Goal: Task Accomplishment & Management: Use online tool/utility

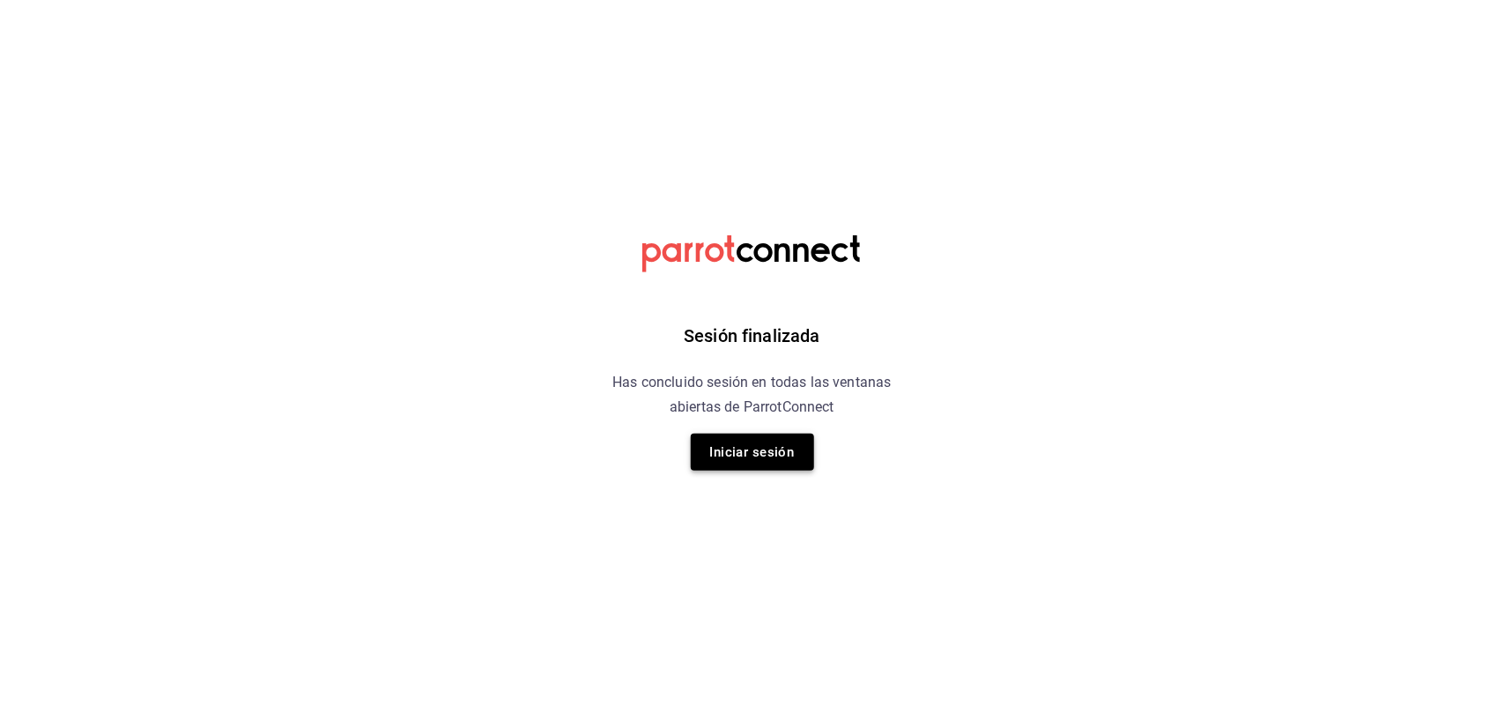
click at [758, 458] on button "Iniciar sesión" at bounding box center [752, 451] width 123 height 37
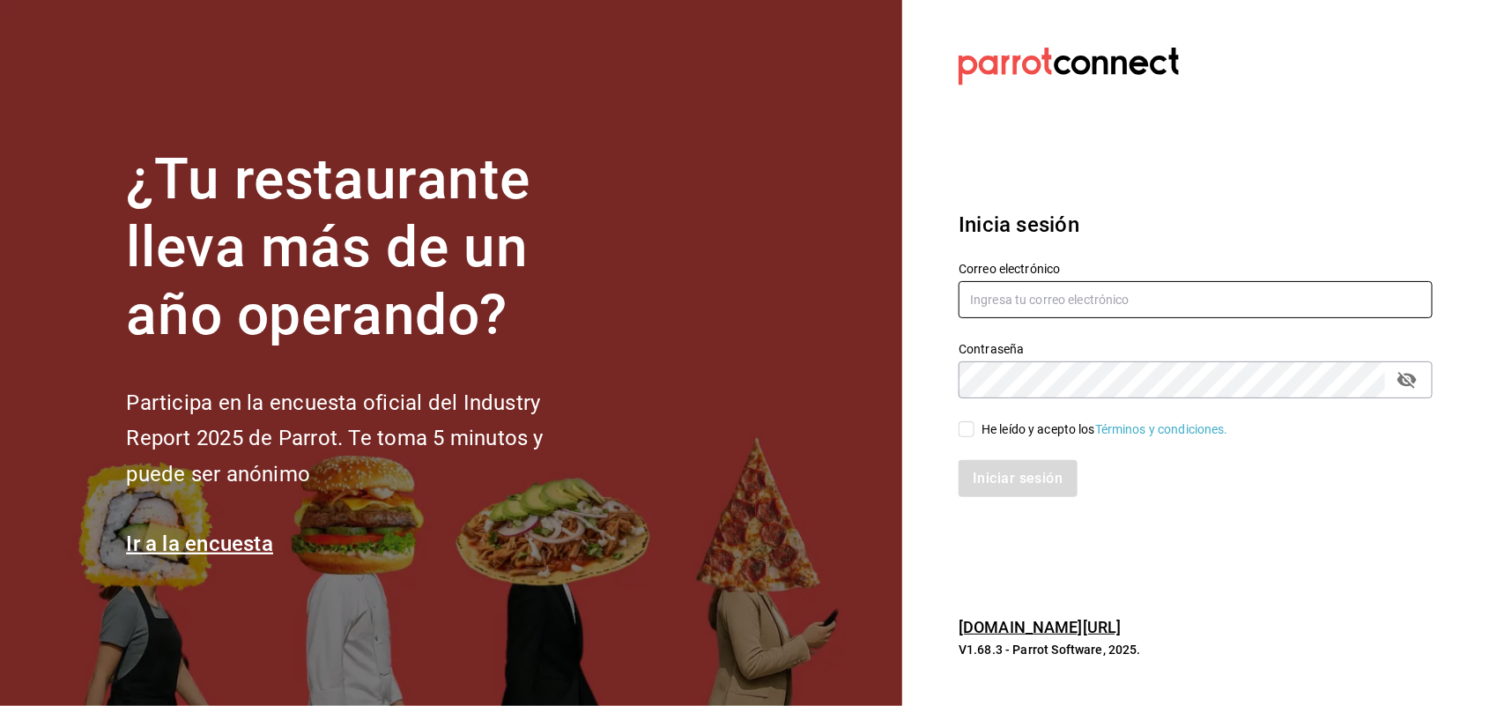
click at [1169, 288] on input "text" at bounding box center [1195, 299] width 474 height 37
type input "[PERSON_NAME][EMAIL_ADDRESS][DOMAIN_NAME]"
click at [966, 421] on input "He leído y acepto los Términos y condiciones." at bounding box center [966, 429] width 16 height 16
checkbox input "true"
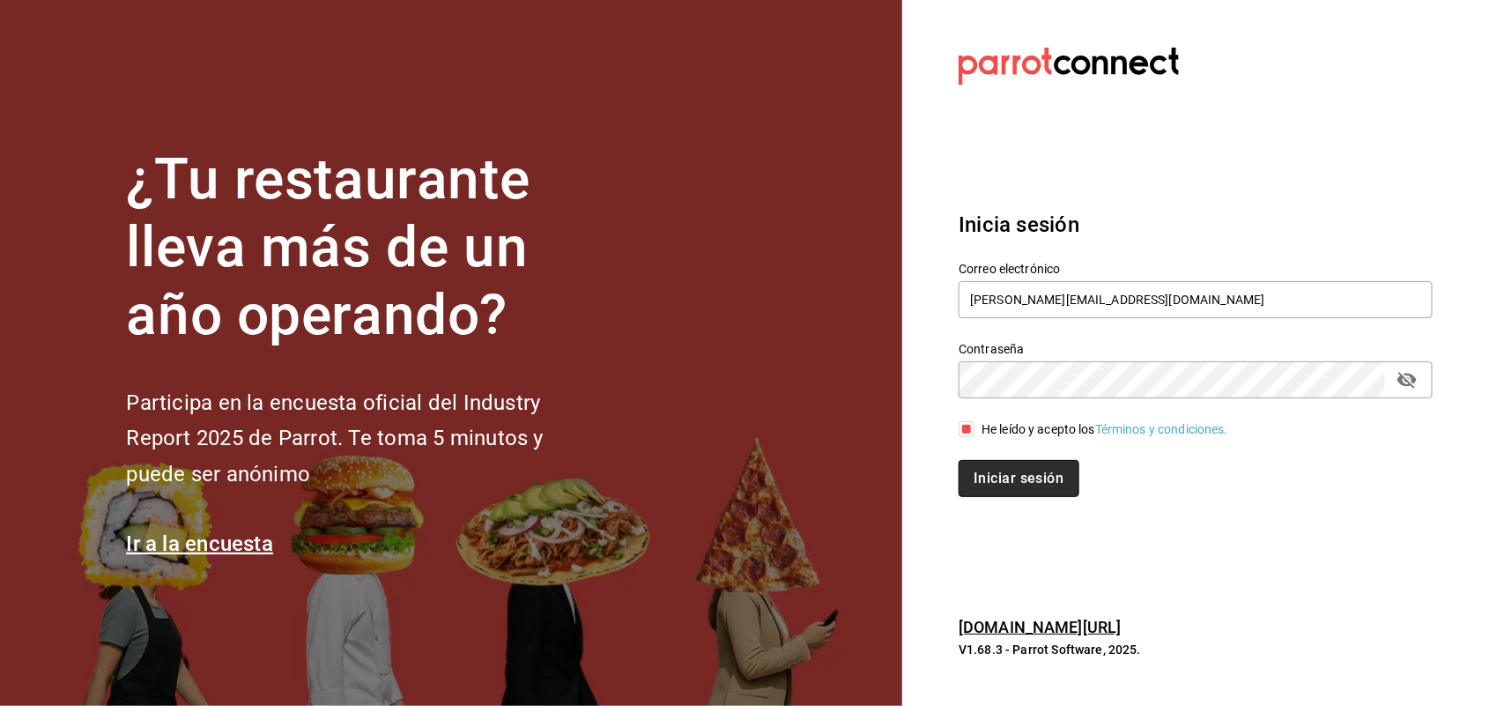
click at [1010, 472] on button "Iniciar sesión" at bounding box center [1018, 478] width 120 height 37
click at [1010, 472] on div "Iniciar sesión" at bounding box center [1195, 478] width 474 height 37
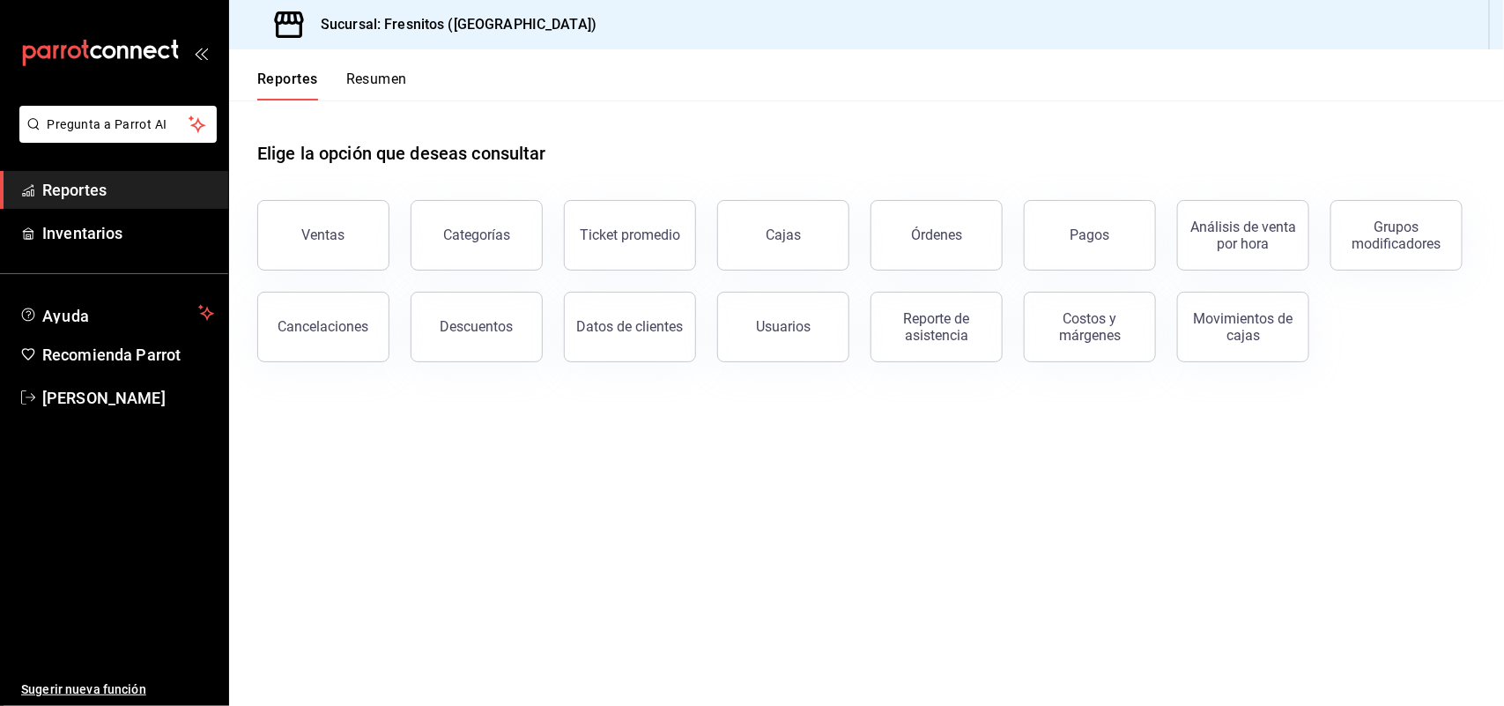
click at [317, 227] on div "Ventas" at bounding box center [323, 234] width 43 height 17
click at [317, 227] on html "Pregunta a Parrot AI Reportes Inventarios Ayuda Recomienda Parrot Adriana Lopez…" at bounding box center [752, 353] width 1504 height 706
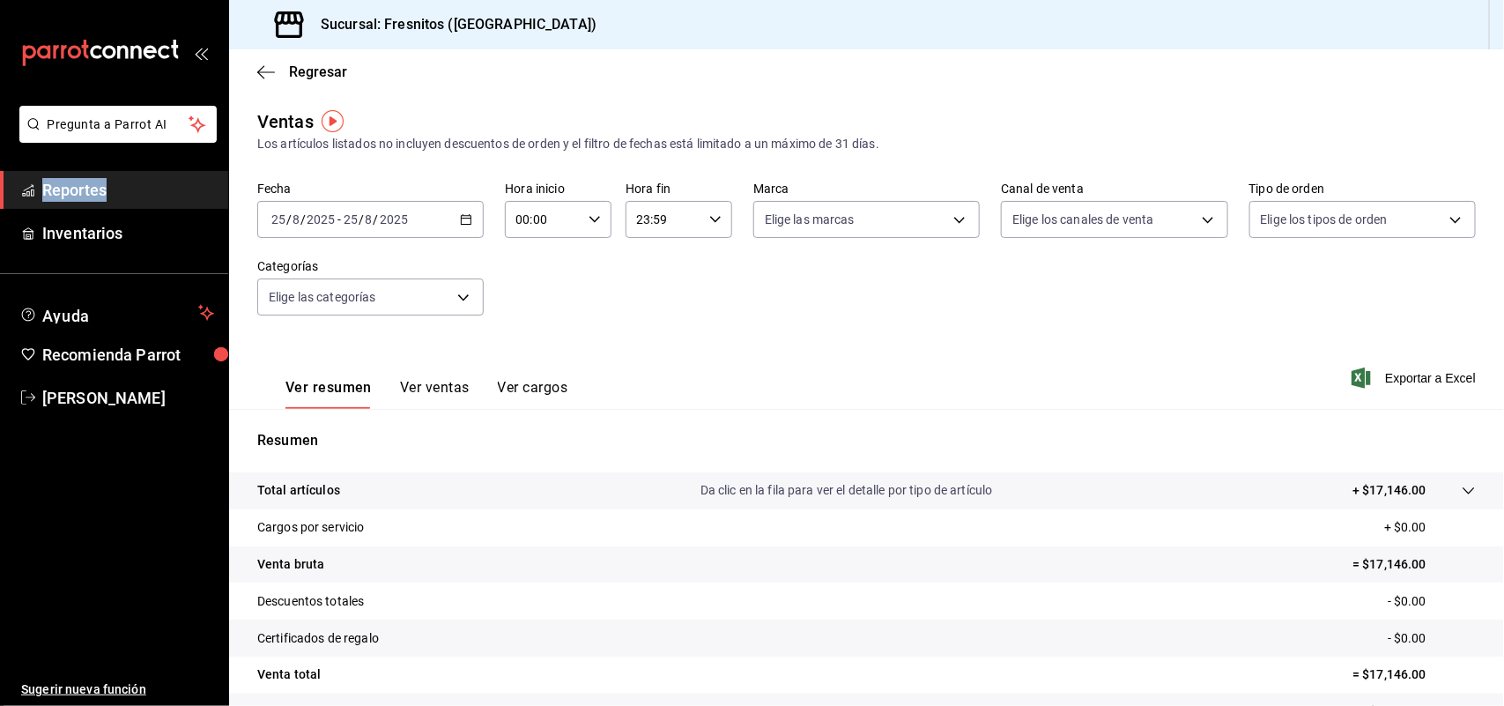
click at [465, 220] on icon "button" at bounding box center [466, 219] width 12 height 12
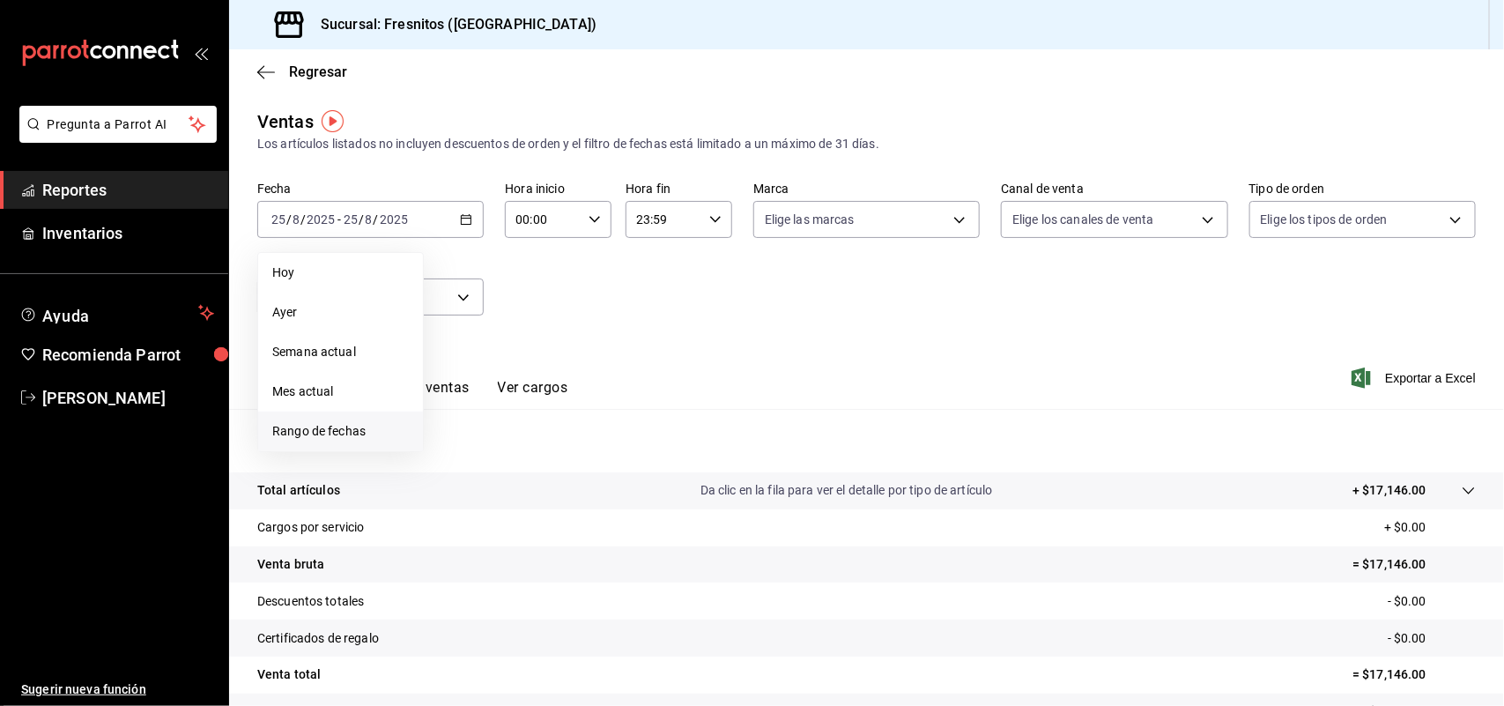
click at [386, 433] on span "Rango de fechas" at bounding box center [340, 431] width 137 height 18
click at [458, 448] on abbr "18" at bounding box center [460, 453] width 11 height 12
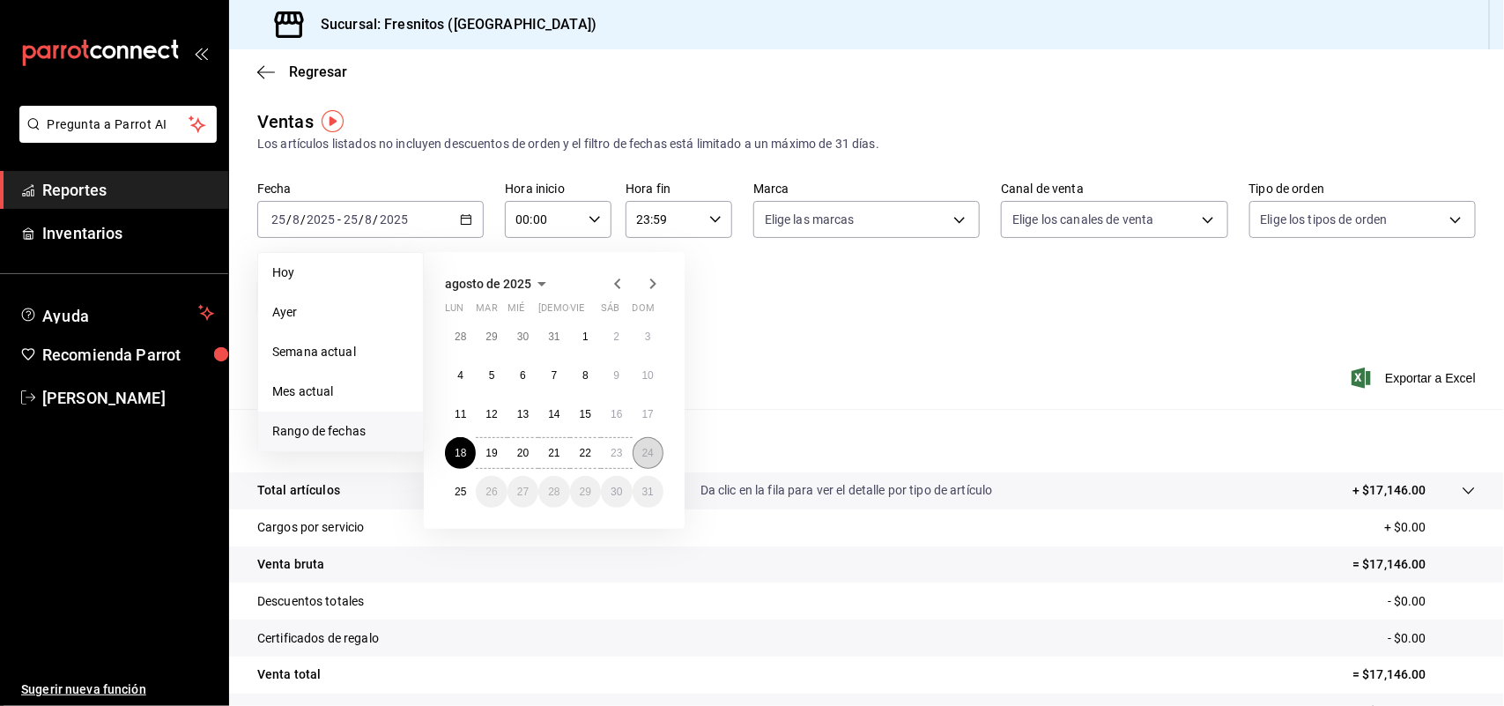
click at [655, 460] on button "24" at bounding box center [647, 453] width 31 height 32
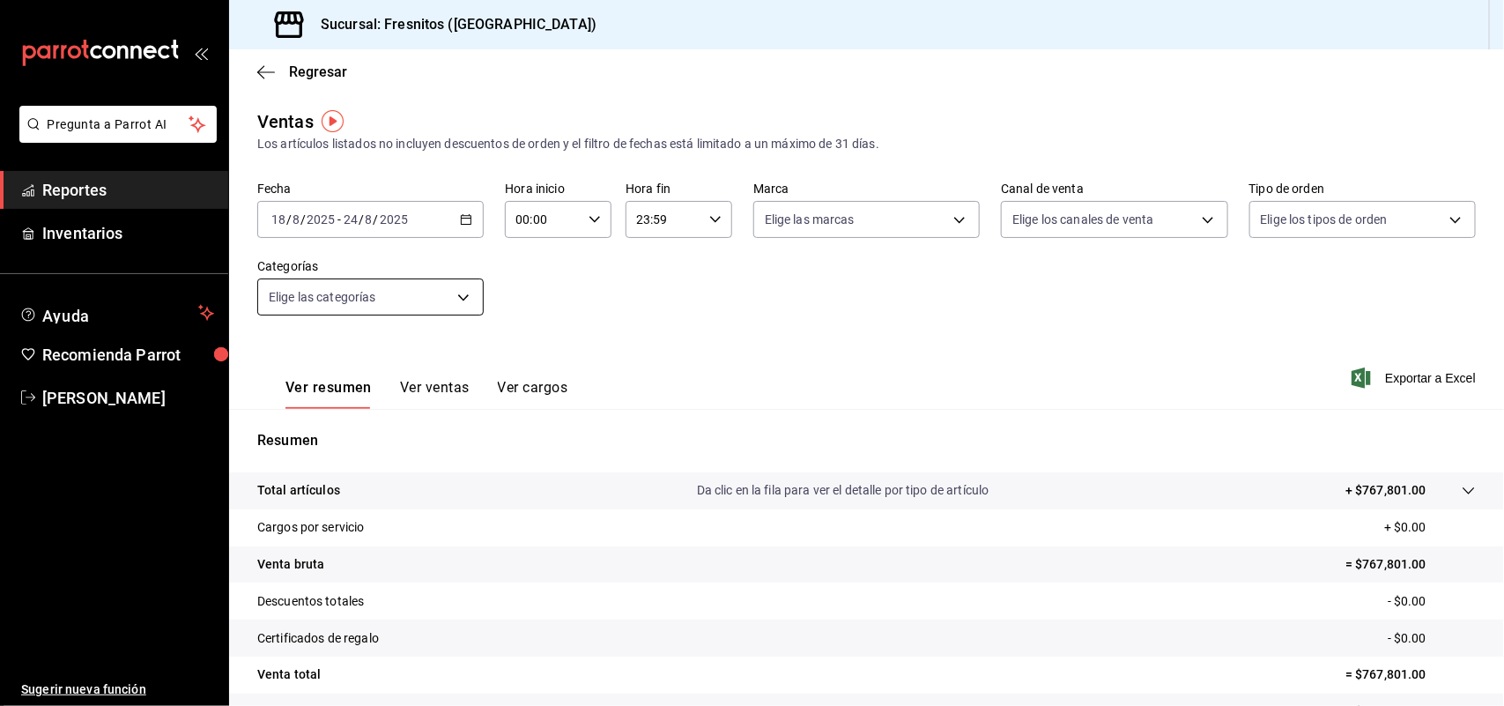
click at [470, 300] on body "Pregunta a Parrot AI Reportes Inventarios Ayuda Recomienda Parrot Adriana Lopez…" at bounding box center [752, 353] width 1504 height 706
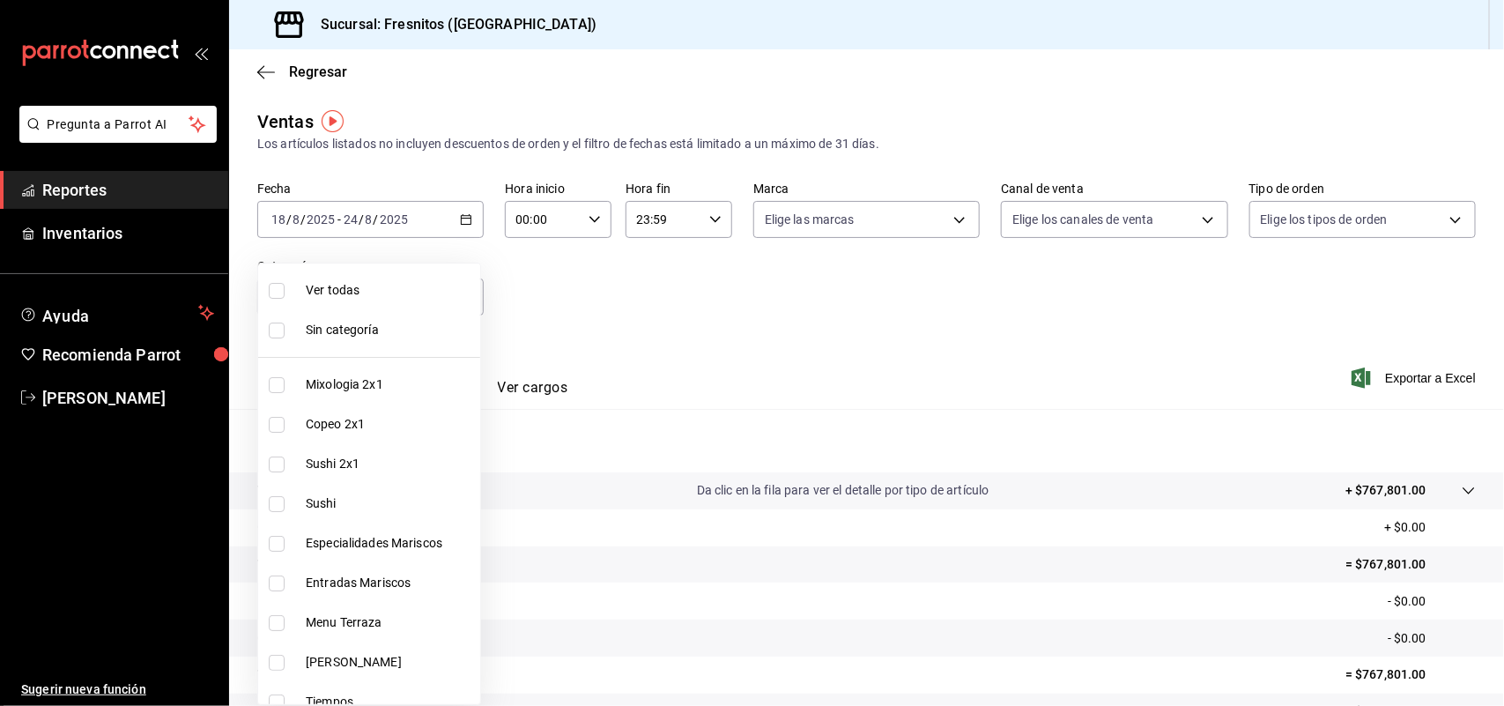
click at [371, 388] on span "Mixologia 2x1" at bounding box center [389, 384] width 167 height 18
type input "7d100b0d-2c83-4aba-9ad4-2314331440d9"
checkbox input "true"
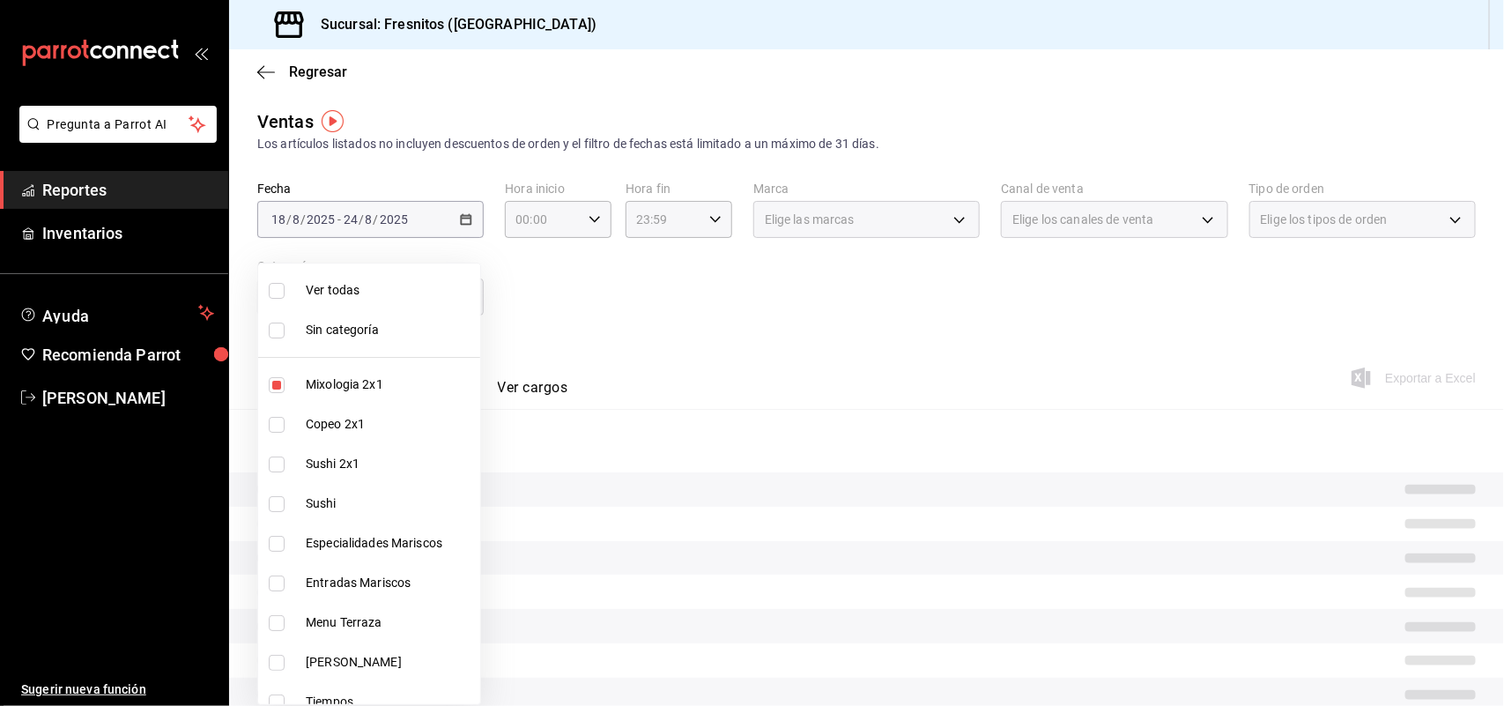
click at [368, 420] on span "Copeo 2x1" at bounding box center [389, 424] width 167 height 18
drag, startPoint x: 368, startPoint y: 420, endPoint x: 364, endPoint y: 438, distance: 18.2
click at [368, 421] on span "Copeo 2x1" at bounding box center [389, 424] width 167 height 18
type input "7d100b0d-2c83-4aba-9ad4-2314331440d9"
checkbox input "false"
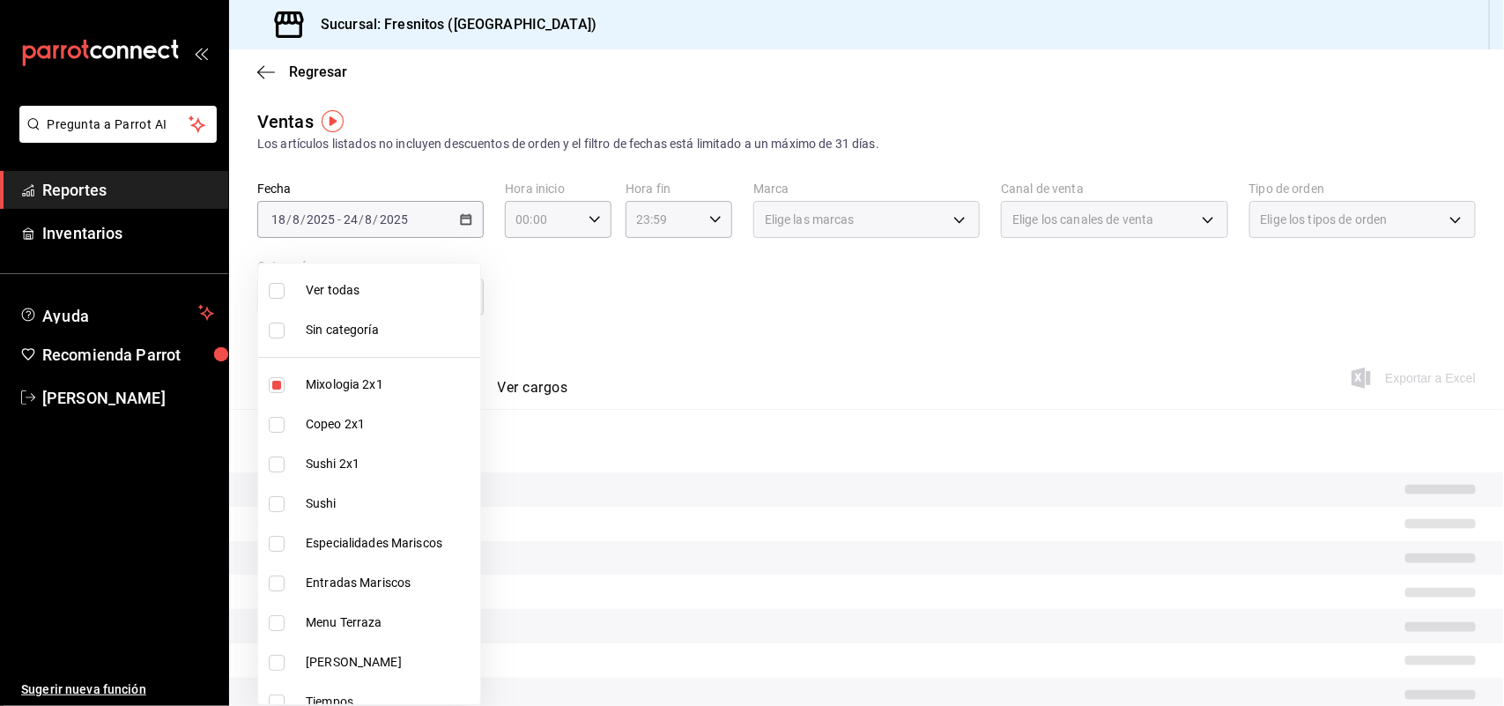
click at [358, 455] on span "Sushi 2x1" at bounding box center [389, 464] width 167 height 18
type input "7d100b0d-2c83-4aba-9ad4-2314331440d9"
checkbox input "false"
click at [274, 424] on input "checkbox" at bounding box center [277, 425] width 16 height 16
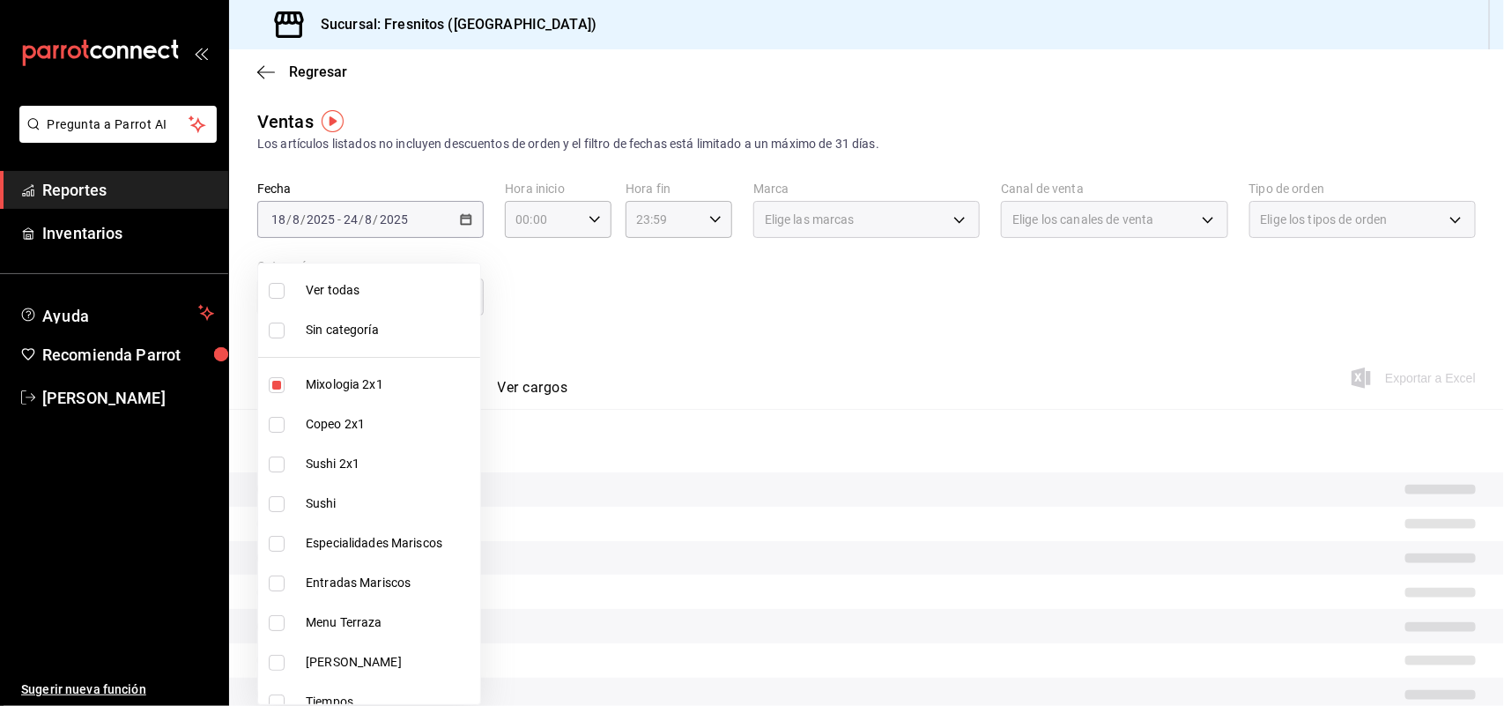
checkbox input "true"
type input "7d100b0d-2c83-4aba-9ad4-2314331440d9,aa9f6460-d446-4816-9026-2ee33e945084"
click at [279, 456] on input "checkbox" at bounding box center [277, 464] width 16 height 16
checkbox input "true"
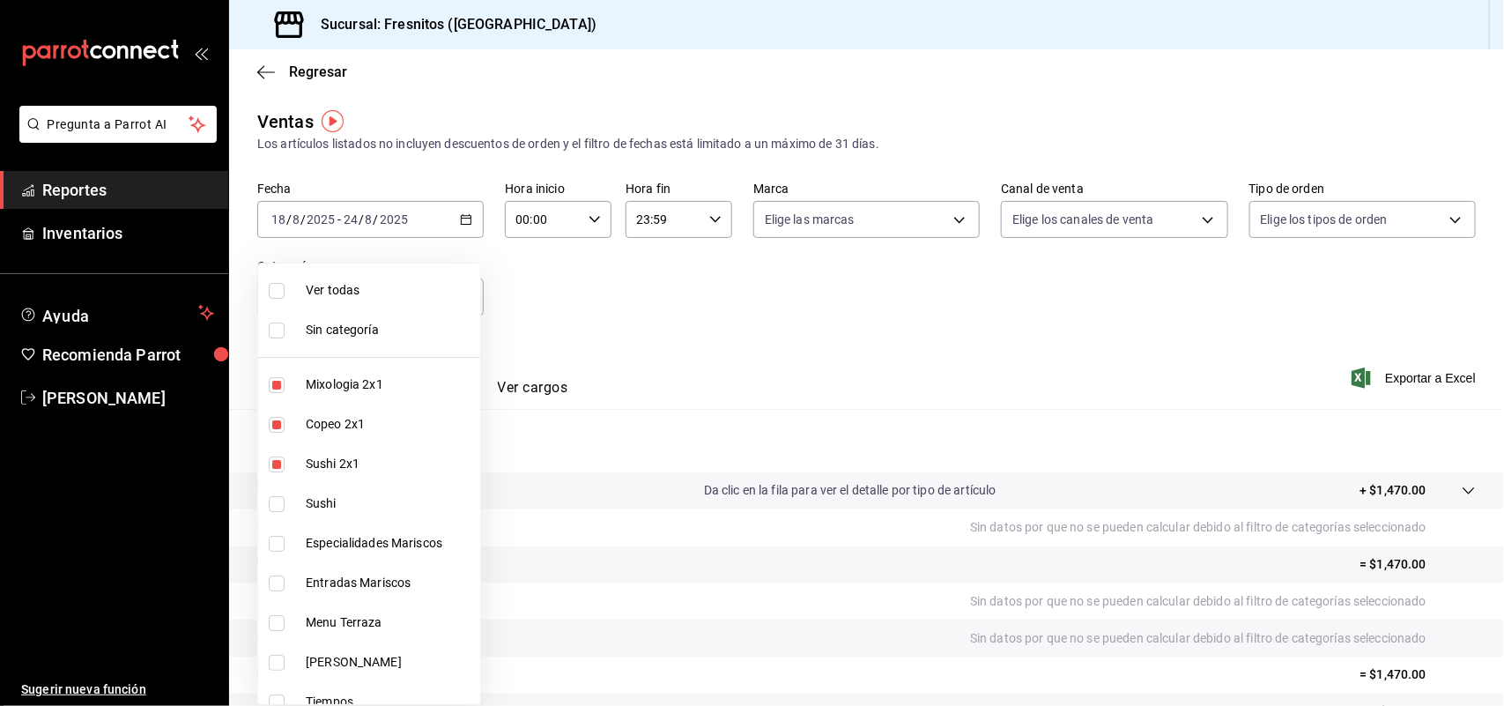
click at [958, 223] on div at bounding box center [752, 353] width 1504 height 706
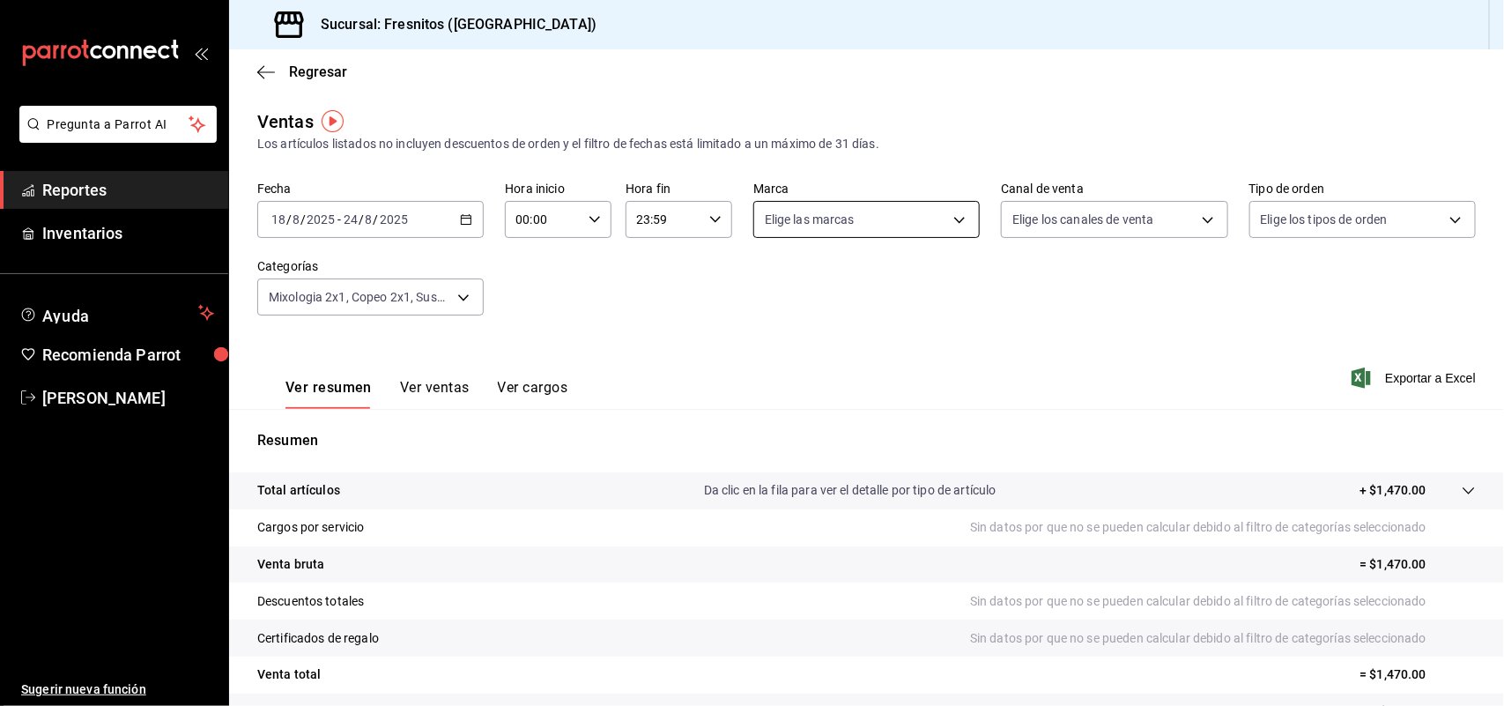
click at [957, 211] on body "Pregunta a Parrot AI Reportes Inventarios Ayuda Recomienda Parrot Adriana Lopez…" at bounding box center [752, 353] width 1504 height 706
click at [1026, 263] on div at bounding box center [752, 353] width 1504 height 706
click at [1190, 212] on body "Pregunta a Parrot AI Reportes Inventarios Ayuda Recomienda Parrot Adriana Lopez…" at bounding box center [752, 353] width 1504 height 706
click at [1252, 280] on div at bounding box center [752, 353] width 1504 height 706
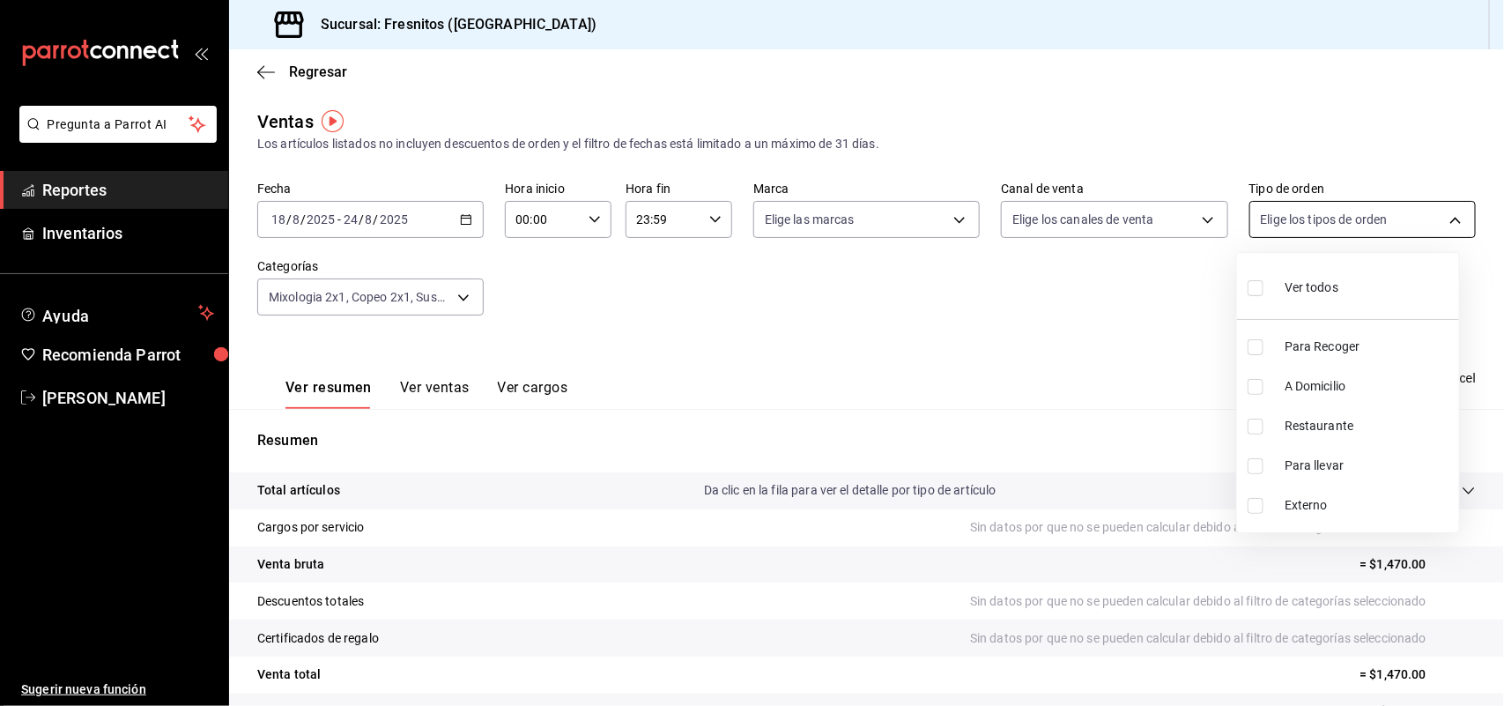
click at [1432, 211] on body "Pregunta a Parrot AI Reportes Inventarios Ayuda Recomienda Parrot Adriana Lopez…" at bounding box center [752, 353] width 1504 height 706
click at [1261, 139] on div at bounding box center [752, 353] width 1504 height 706
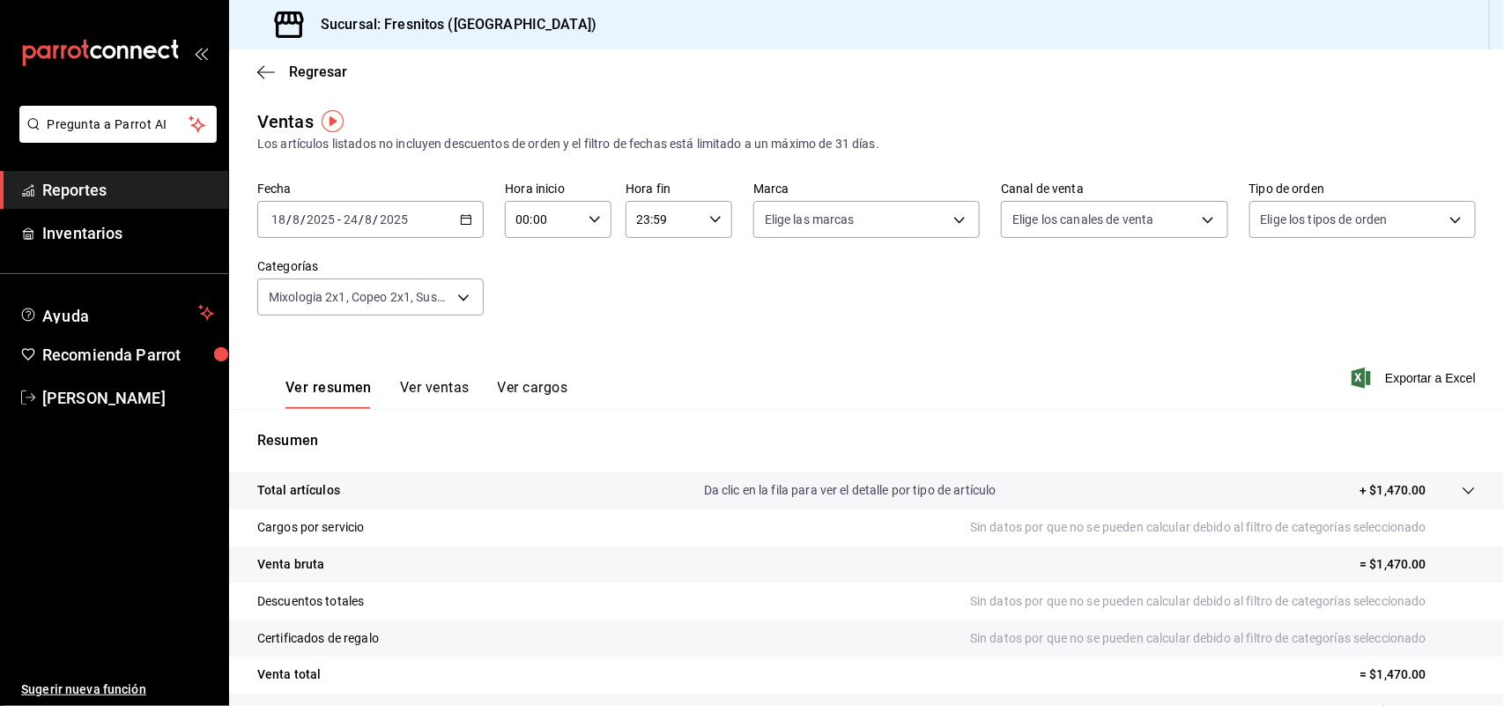
click at [418, 381] on button "Ver ventas" at bounding box center [435, 394] width 70 height 30
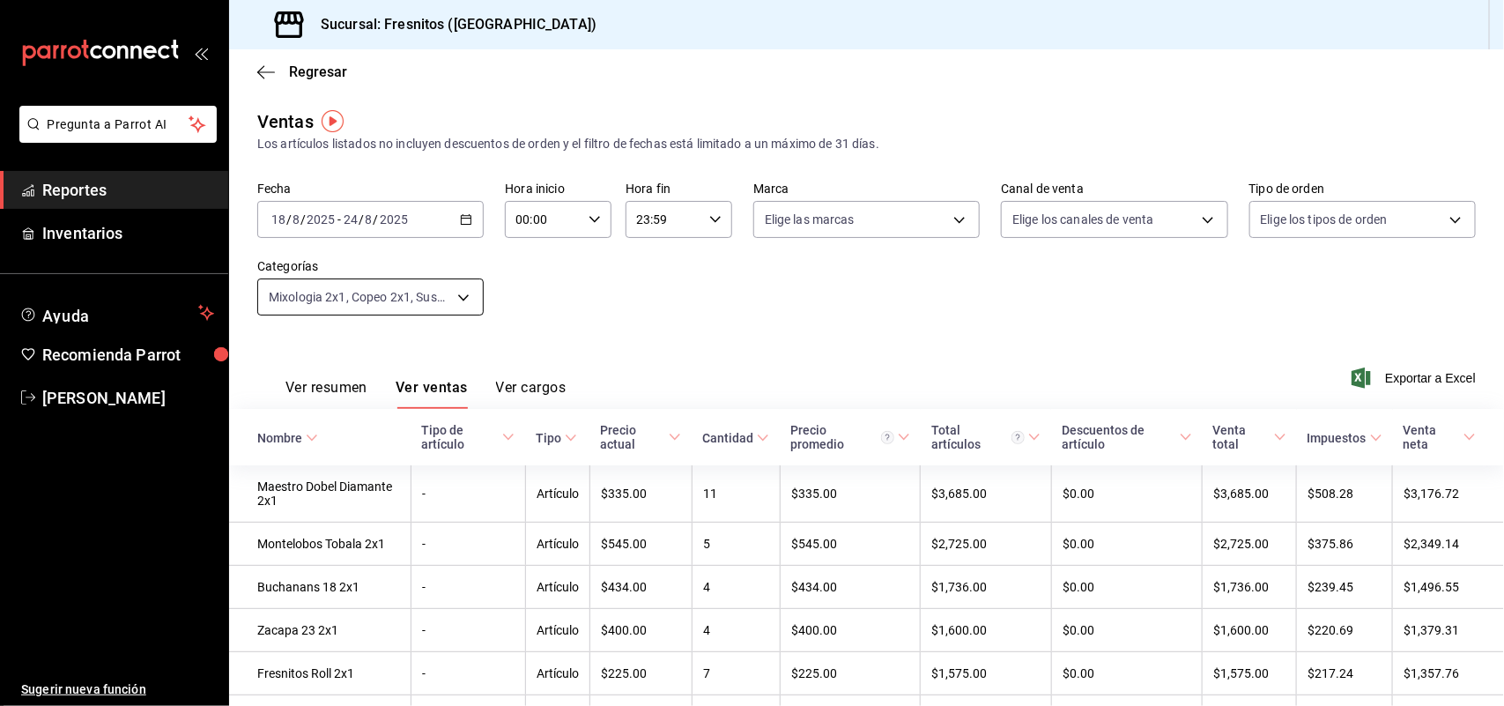
click at [455, 292] on body "Pregunta a Parrot AI Reportes Inventarios Ayuda Recomienda Parrot Adriana Lopez…" at bounding box center [752, 353] width 1504 height 706
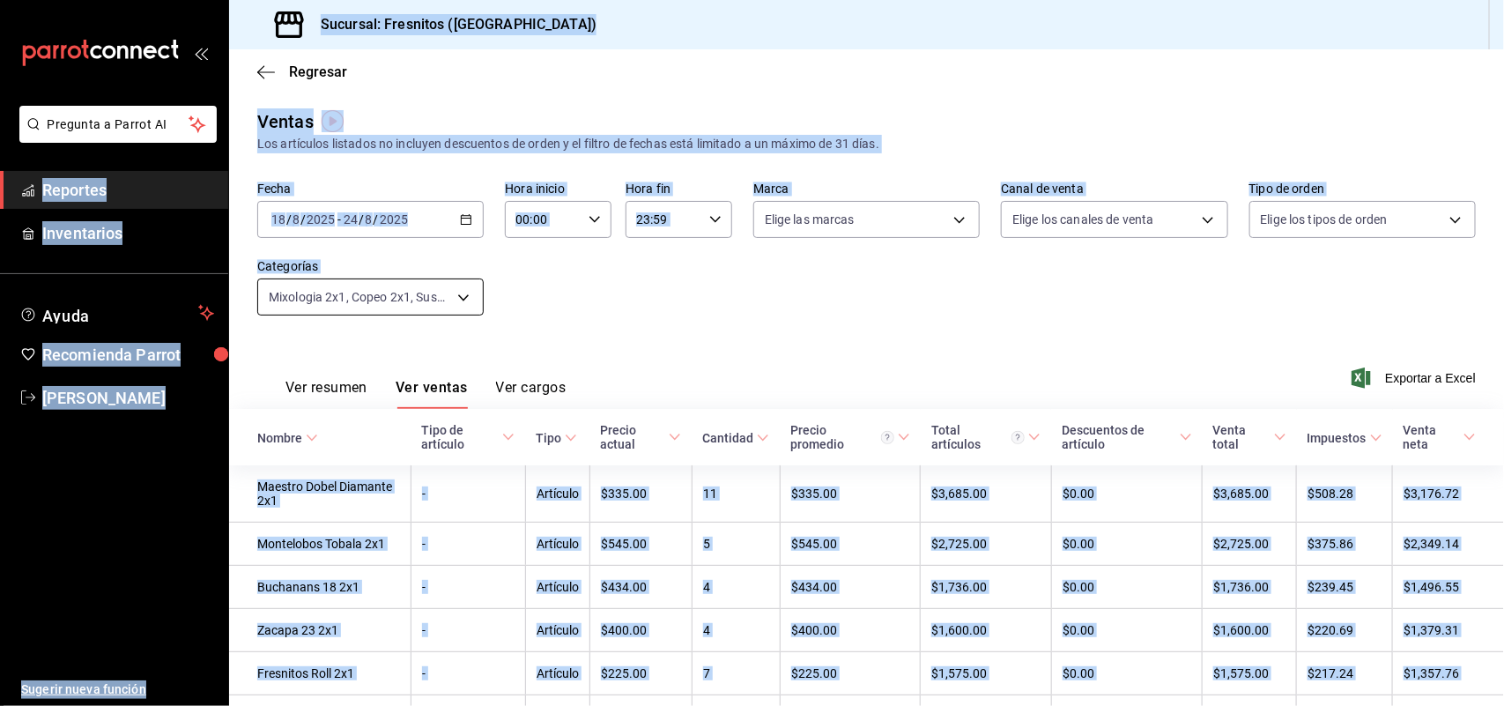
click at [470, 298] on body "Pregunta a Parrot AI Reportes Inventarios Ayuda Recomienda Parrot Adriana Lopez…" at bounding box center [752, 353] width 1504 height 706
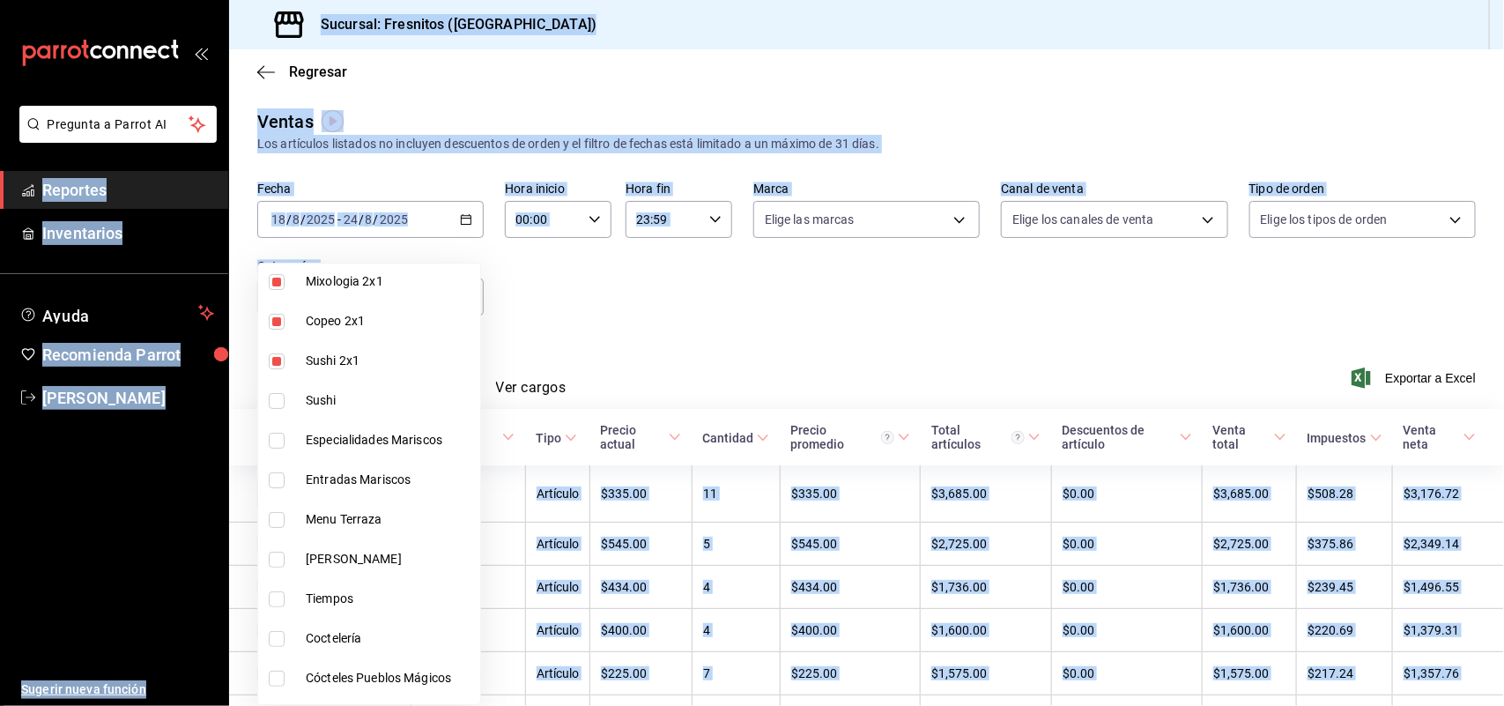
scroll to position [99, 0]
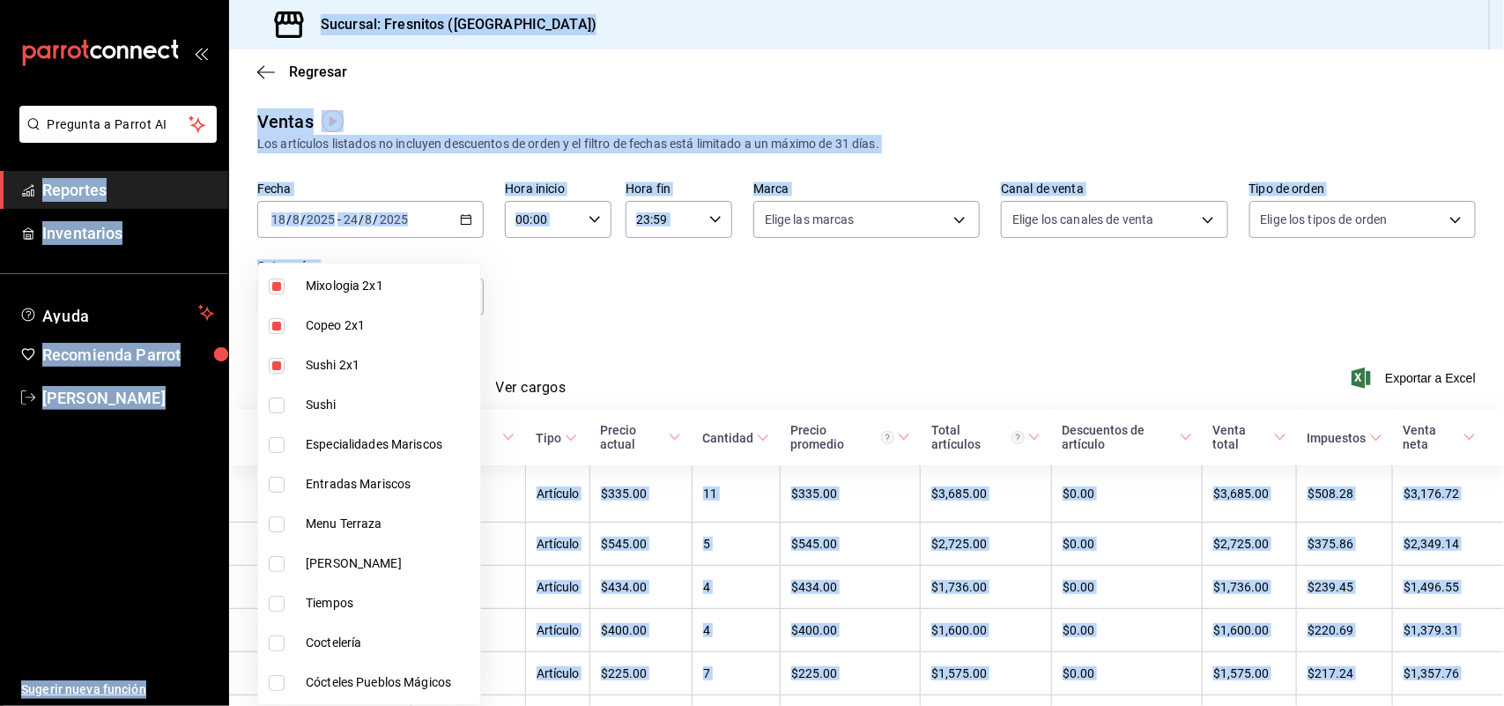
click at [359, 403] on span "Sushi" at bounding box center [389, 405] width 167 height 18
type input "7d100b0d-2c83-4aba-9ad4-2314331440d9,aa9f6460-d446-4816-9026-2ee33e945084,dcc95…"
checkbox input "true"
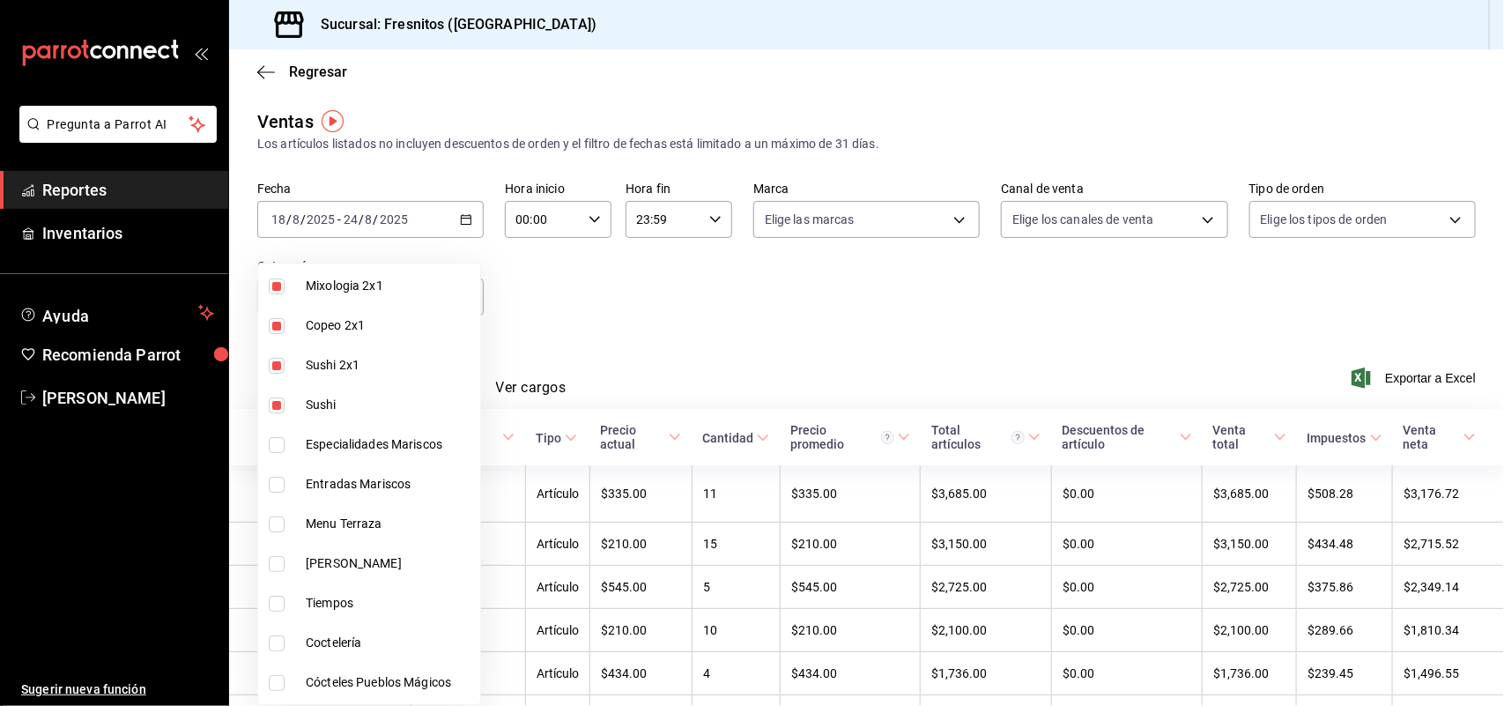
click at [284, 442] on input "checkbox" at bounding box center [277, 445] width 16 height 16
checkbox input "true"
type input "7d100b0d-2c83-4aba-9ad4-2314331440d9,aa9f6460-d446-4816-9026-2ee33e945084,dcc95…"
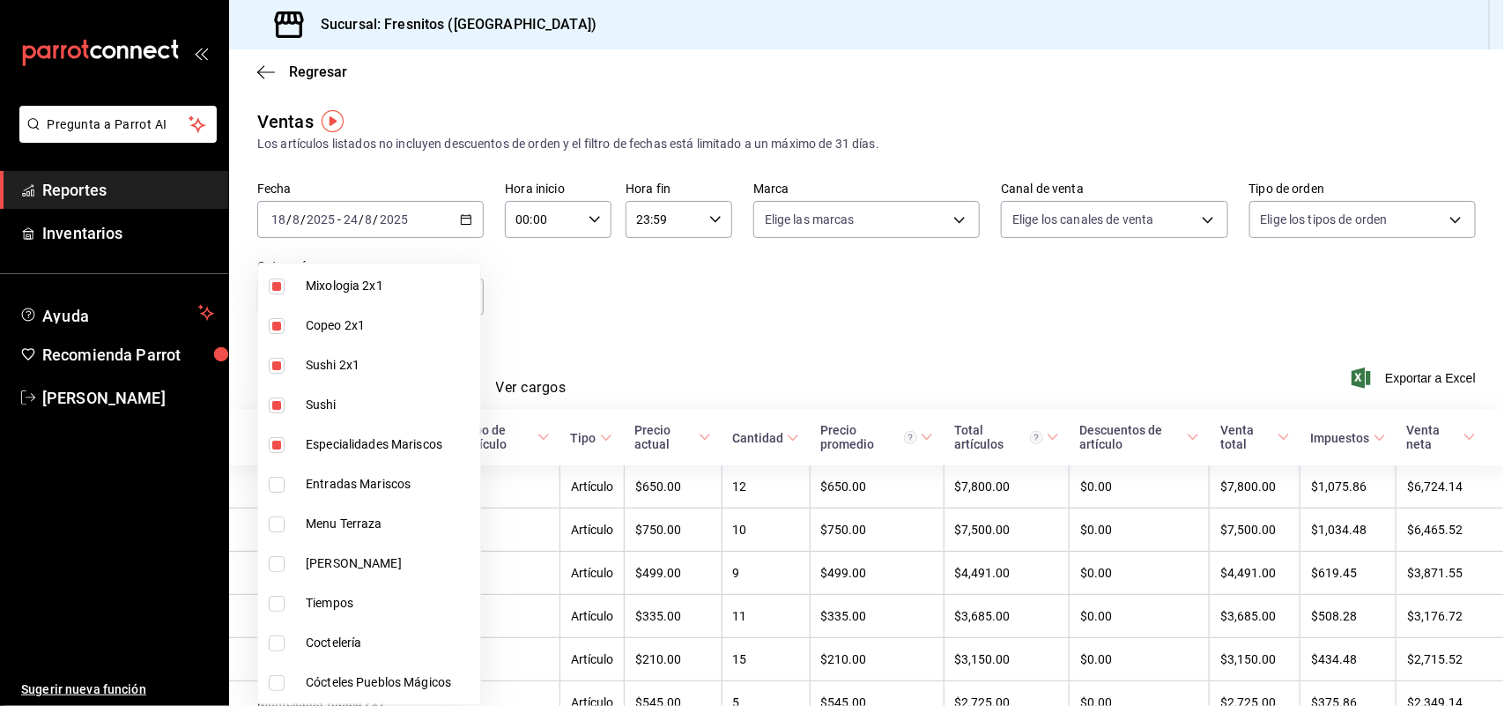
drag, startPoint x: 288, startPoint y: 483, endPoint x: 379, endPoint y: 396, distance: 125.2
click at [288, 485] on label at bounding box center [280, 485] width 23 height 16
click at [285, 485] on input "checkbox" at bounding box center [277, 485] width 16 height 16
click at [288, 485] on label at bounding box center [280, 485] width 23 height 16
click at [285, 485] on input "checkbox" at bounding box center [277, 485] width 16 height 16
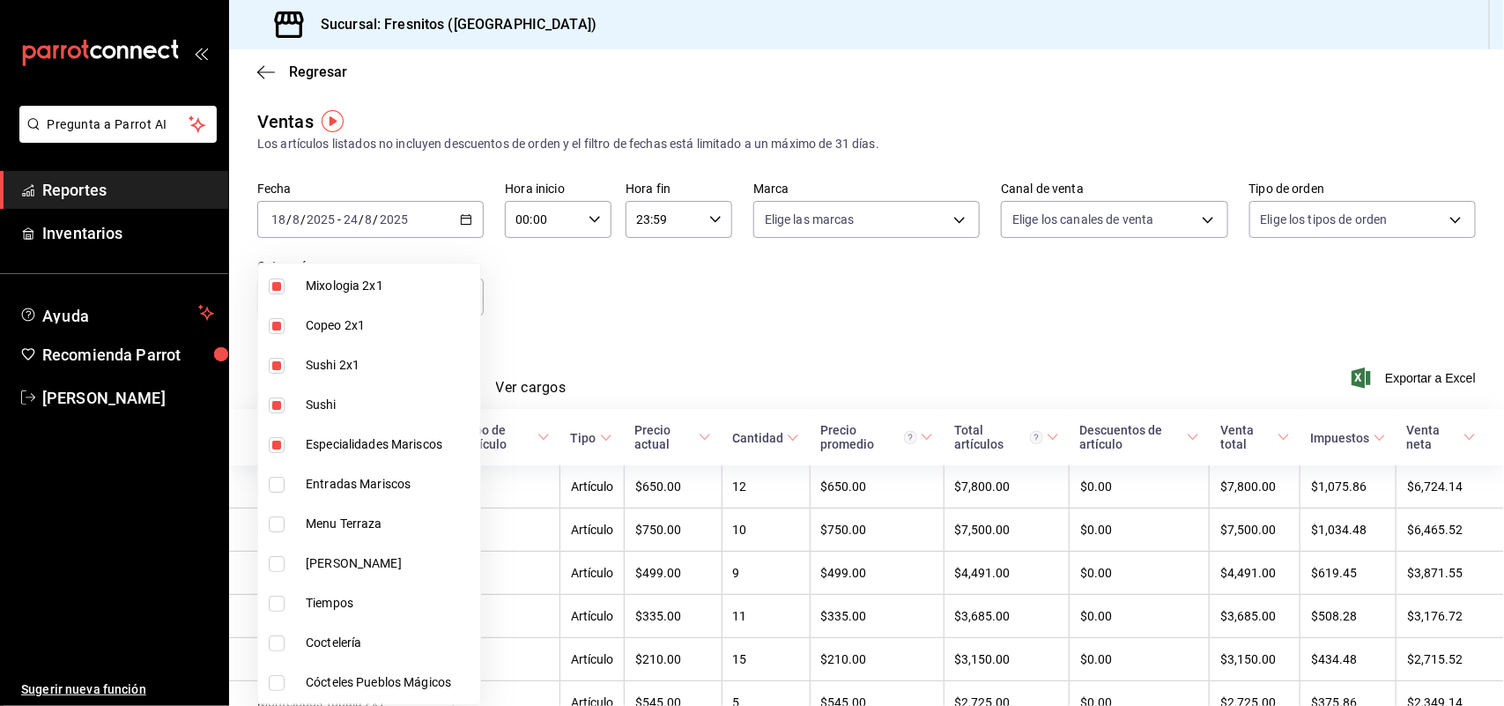
checkbox input "false"
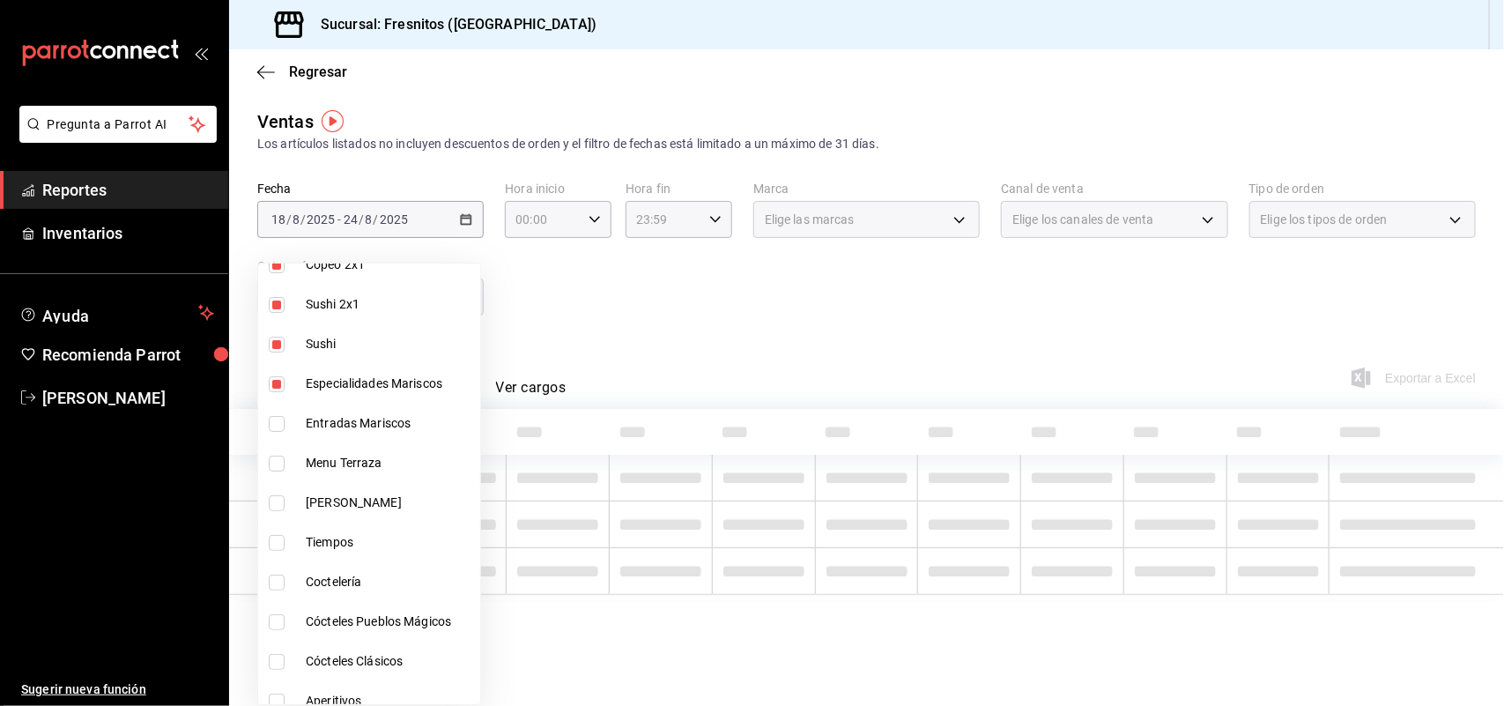
scroll to position [209, 0]
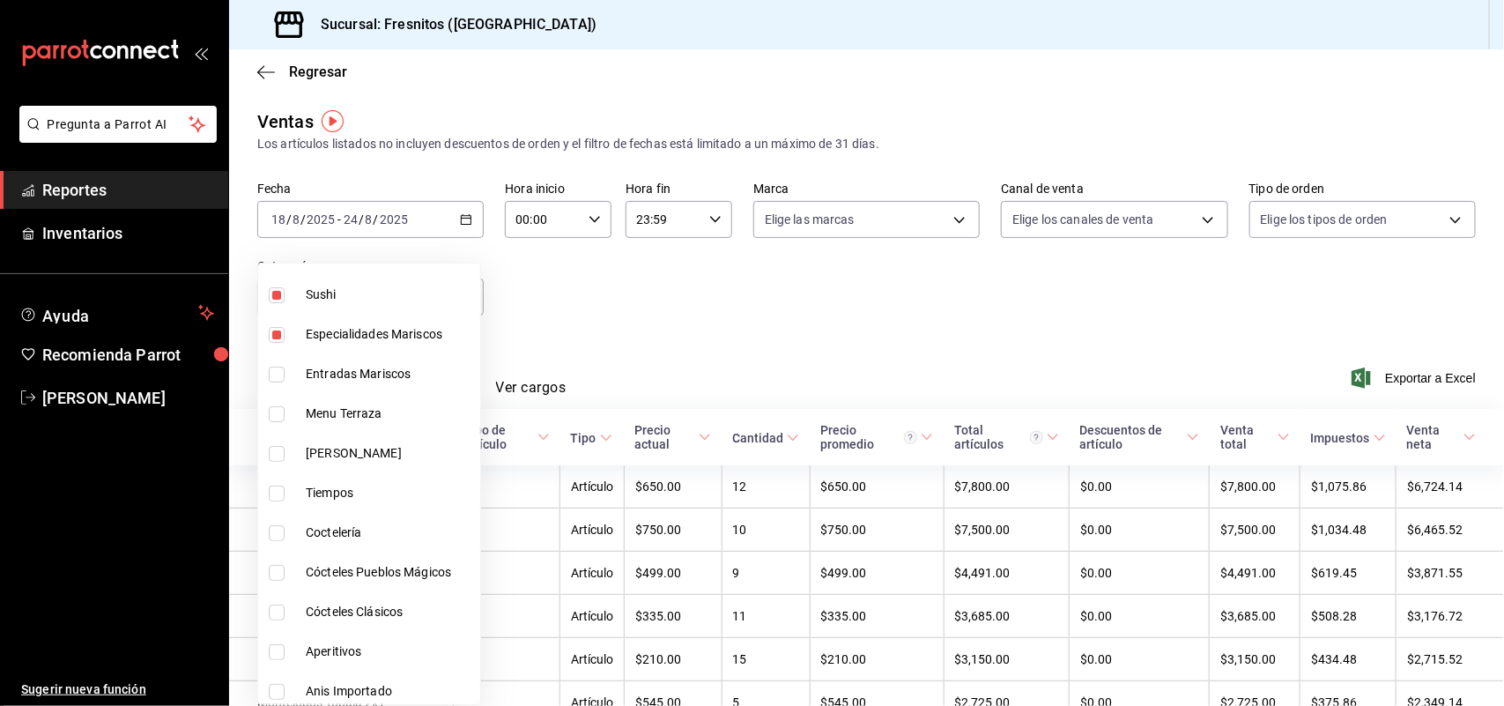
click at [374, 372] on span "Entradas Mariscos" at bounding box center [389, 374] width 167 height 18
type input "7d100b0d-2c83-4aba-9ad4-2314331440d9,aa9f6460-d446-4816-9026-2ee33e945084,dcc95…"
checkbox input "true"
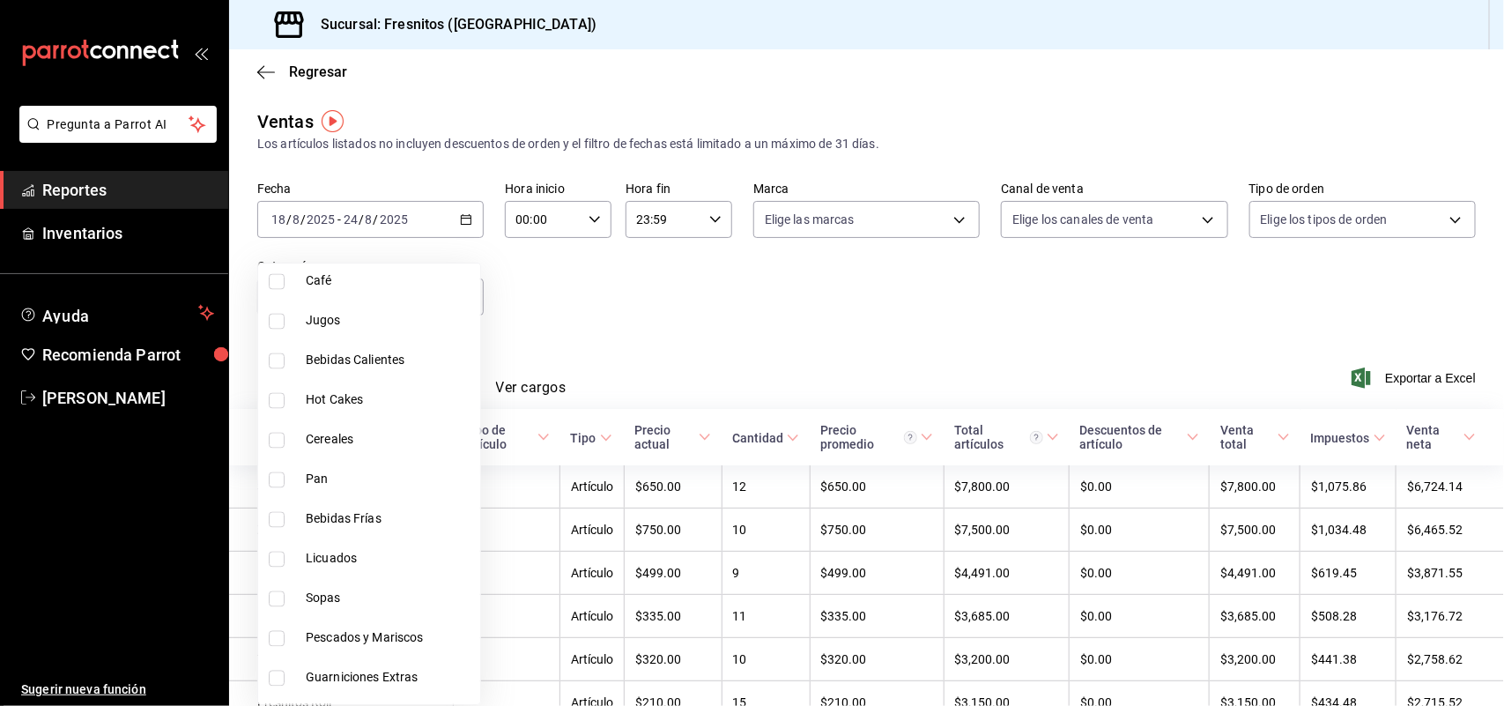
scroll to position [1640, 0]
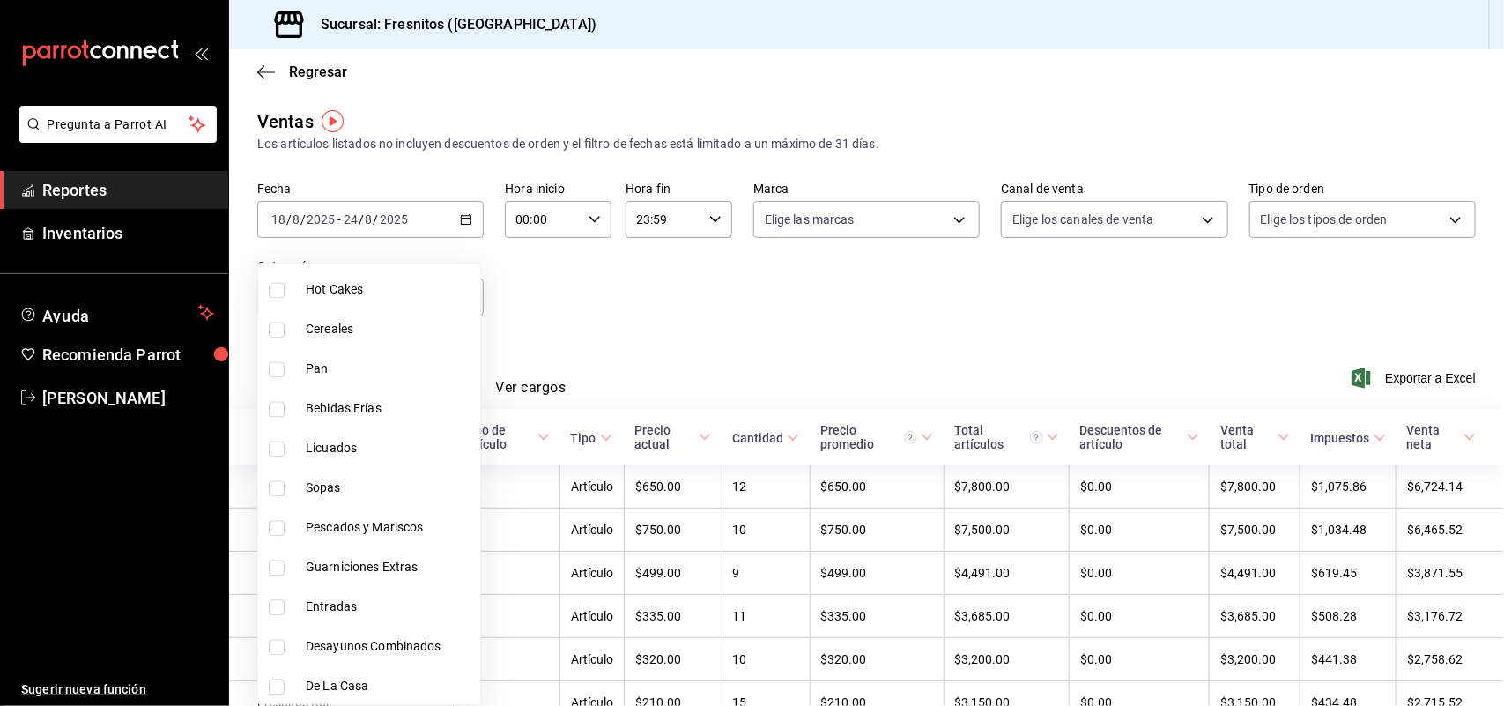
click at [712, 292] on div at bounding box center [752, 353] width 1504 height 706
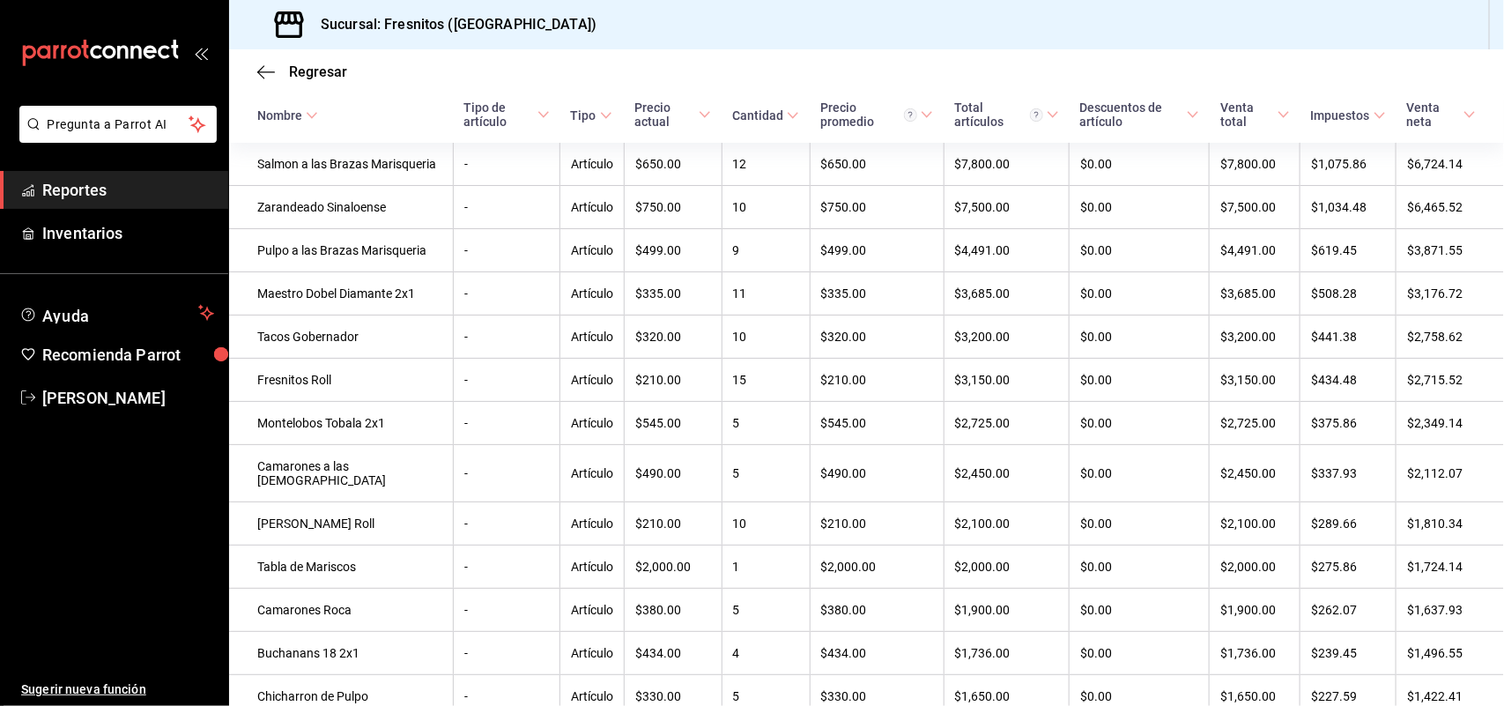
scroll to position [0, 0]
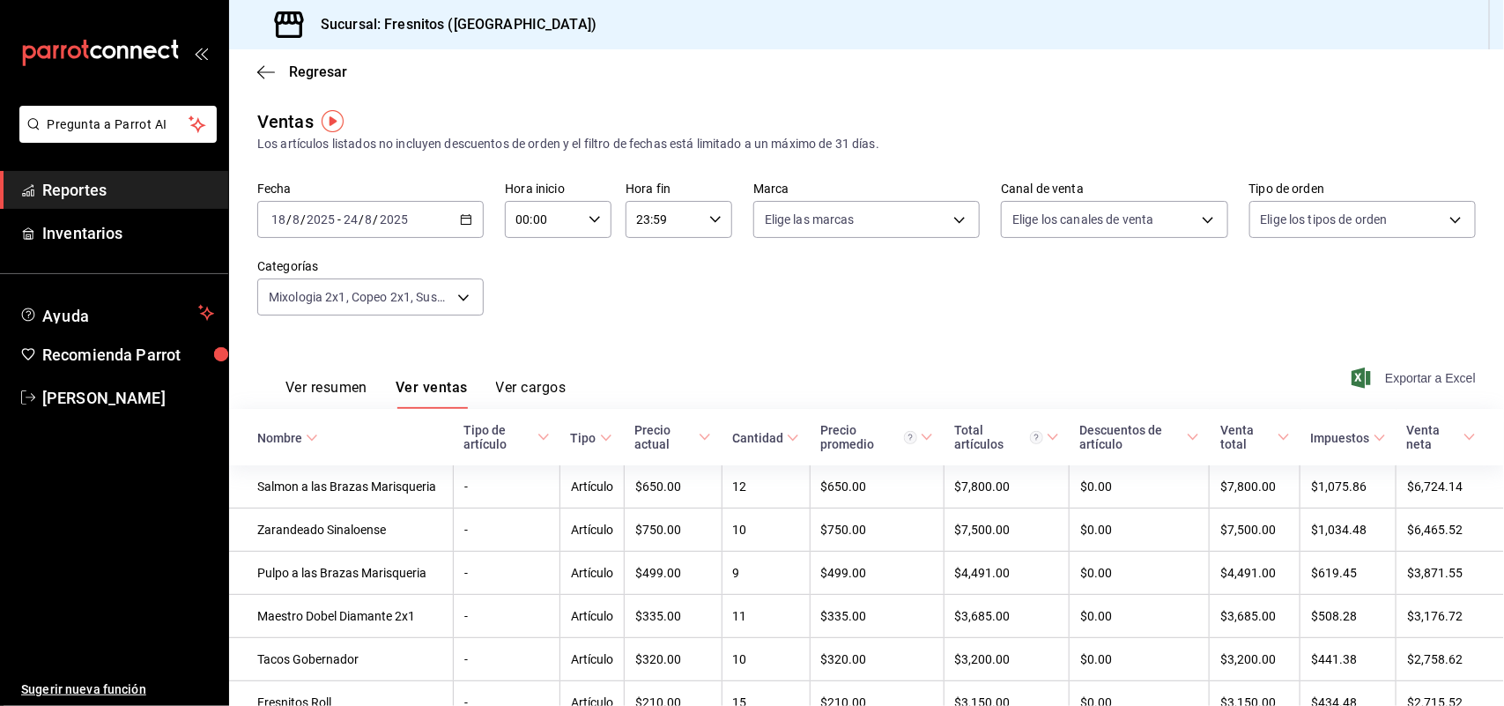
click at [1384, 377] on span "Exportar a Excel" at bounding box center [1415, 377] width 121 height 21
